Goal: Task Accomplishment & Management: Manage account settings

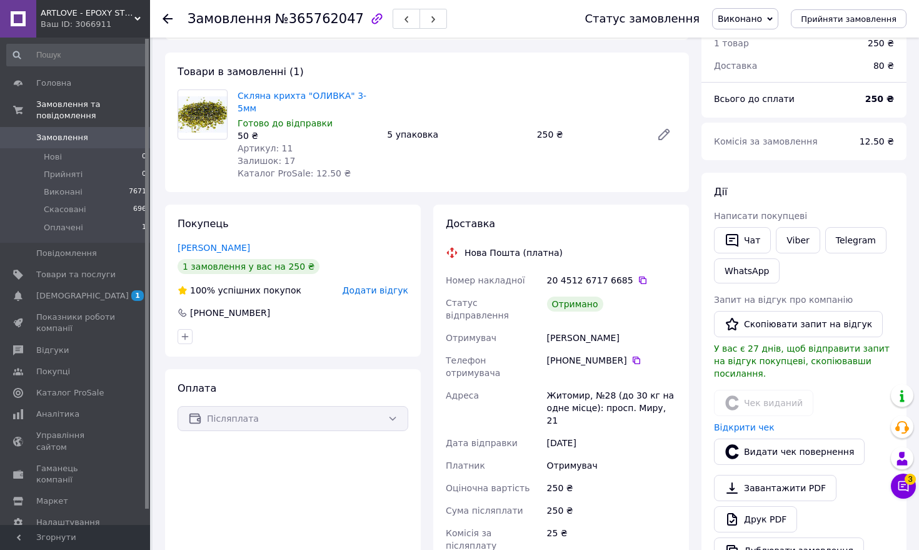
scroll to position [53, 0]
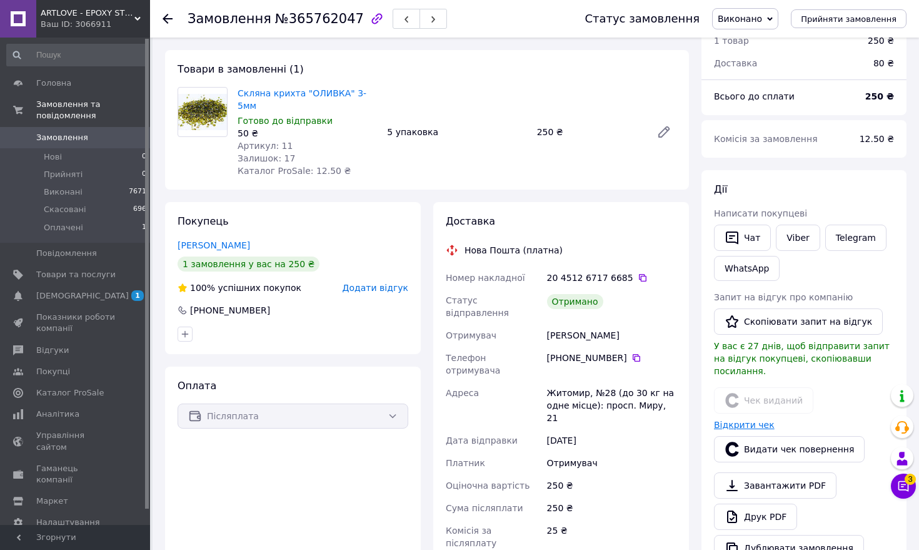
click at [730, 420] on link "Відкрити чек" at bounding box center [744, 425] width 61 height 10
click at [903, 488] on icon at bounding box center [903, 486] width 13 height 13
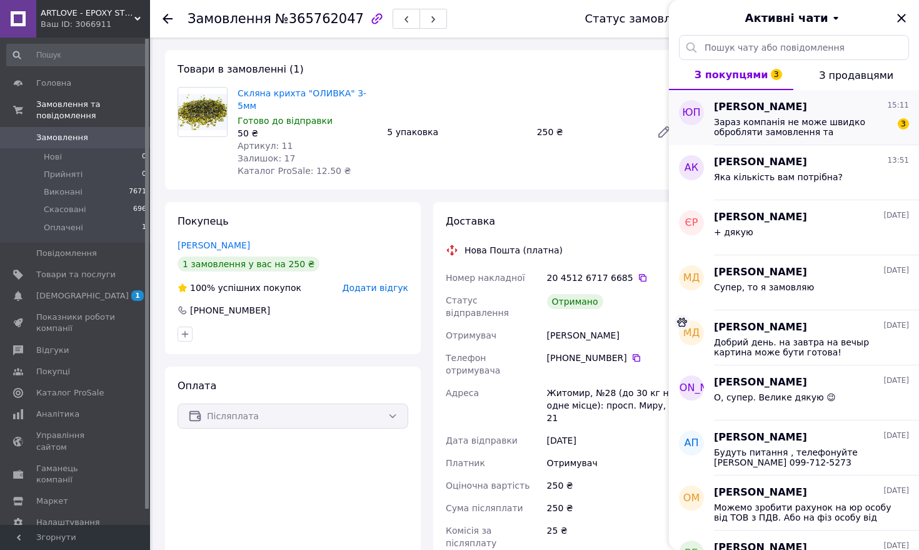
click at [805, 123] on span "Зараз компанія не може швидко обробляти замовлення та повідомлення, оскільки за…" at bounding box center [803, 127] width 178 height 20
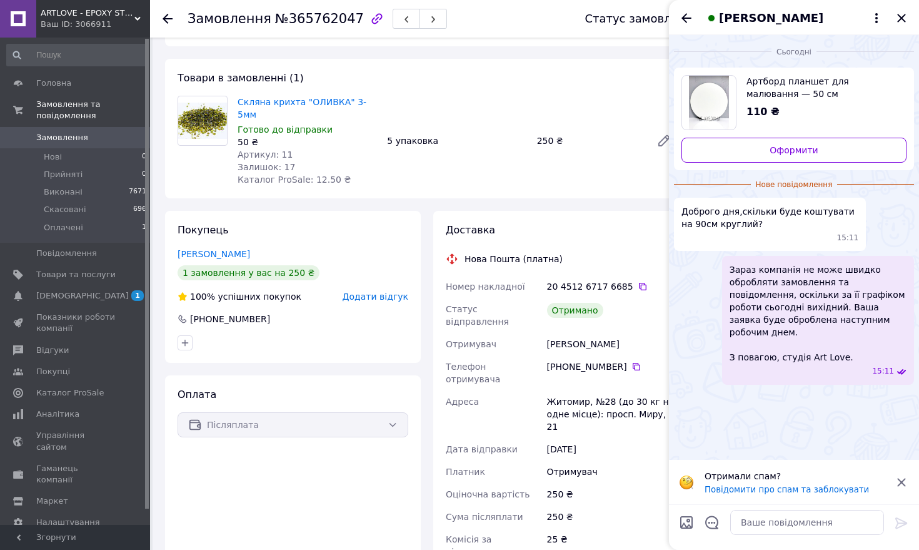
scroll to position [43, 0]
click at [752, 526] on textarea at bounding box center [807, 522] width 154 height 25
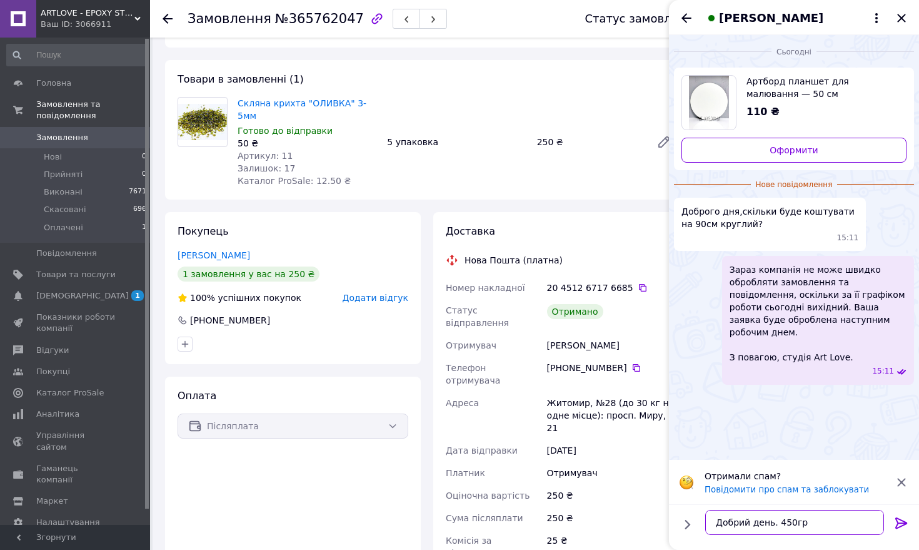
type textarea "Добрий день. 450грн"
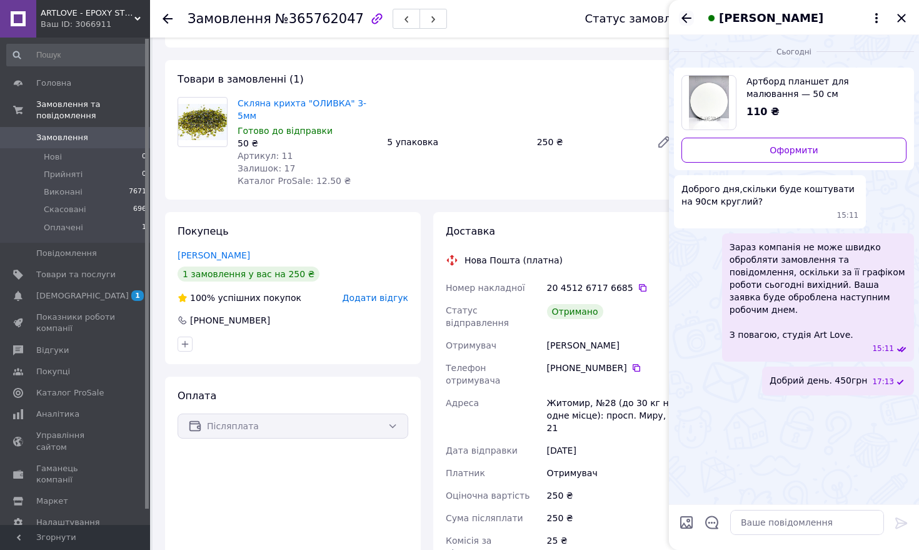
click at [683, 19] on icon "Назад" at bounding box center [686, 18] width 15 height 15
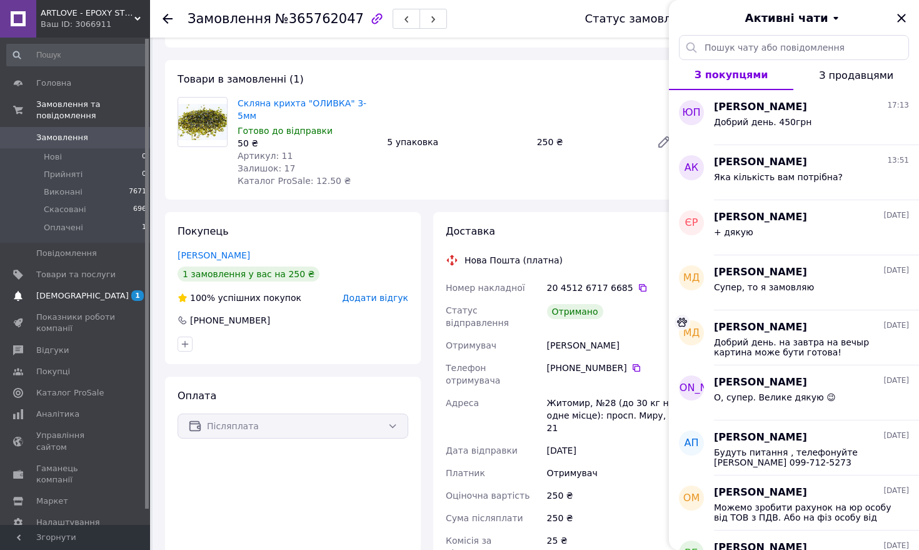
click at [66, 291] on span "[DEMOGRAPHIC_DATA]" at bounding box center [82, 295] width 93 height 11
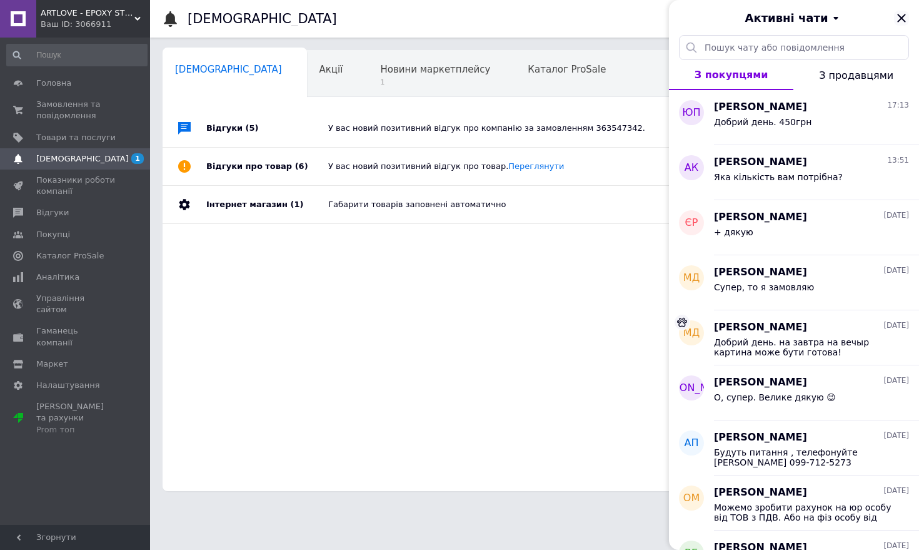
click at [901, 13] on icon "Закрити" at bounding box center [901, 18] width 15 height 15
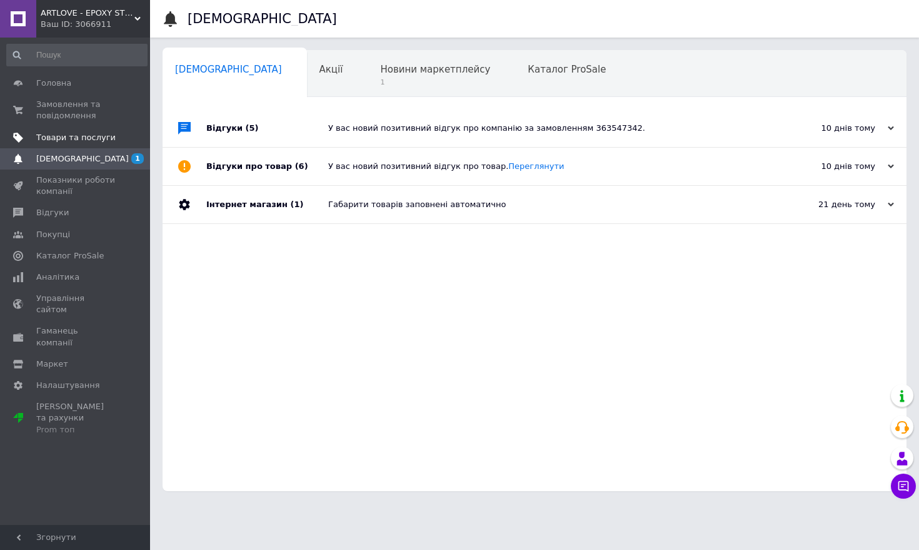
click at [73, 134] on span "Товари та послуги" at bounding box center [75, 137] width 79 height 11
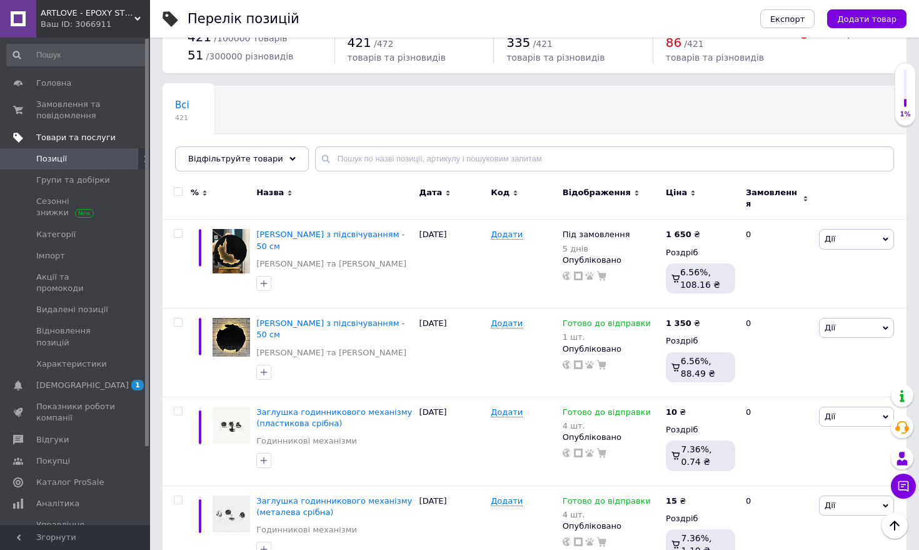
scroll to position [23, 0]
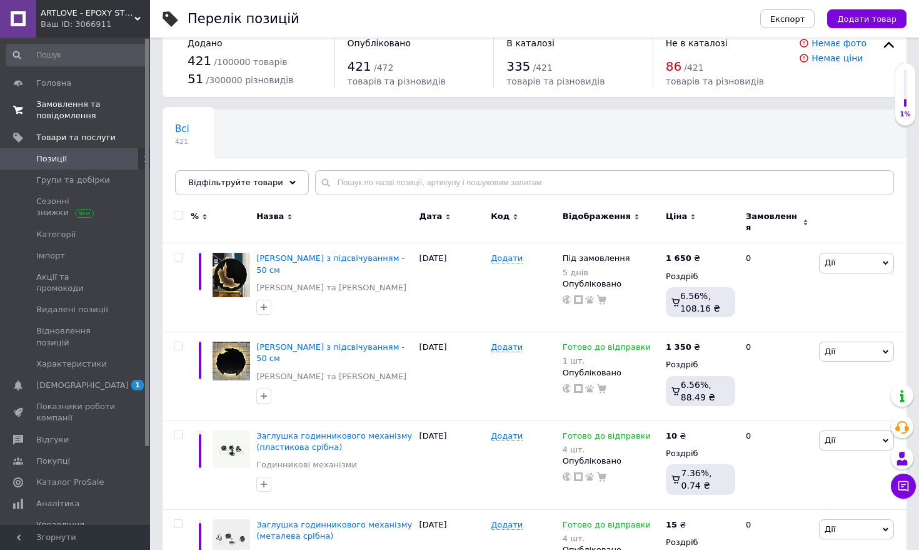
click at [64, 119] on span "Замовлення та повідомлення" at bounding box center [75, 110] width 79 height 23
